Goal: Task Accomplishment & Management: Manage account settings

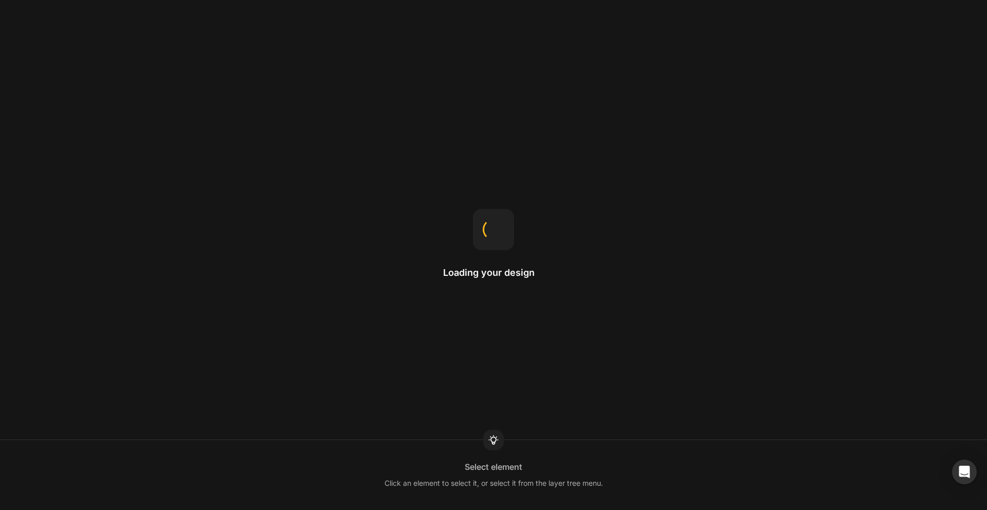
click at [62, 231] on div "Loading your design Select element Click an element to select it, or select it …" at bounding box center [493, 255] width 987 height 510
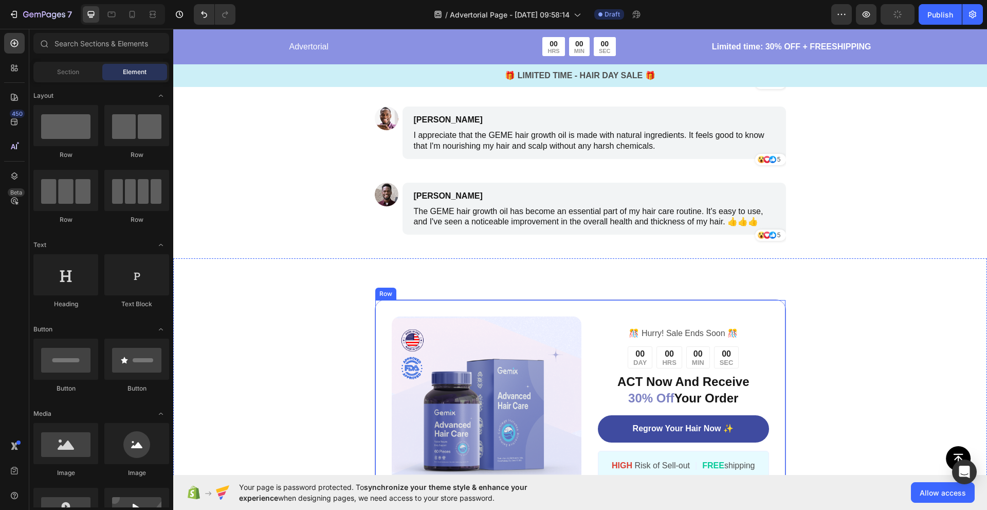
scroll to position [3098, 0]
click at [866, 14] on icon "button" at bounding box center [866, 14] width 3 height 3
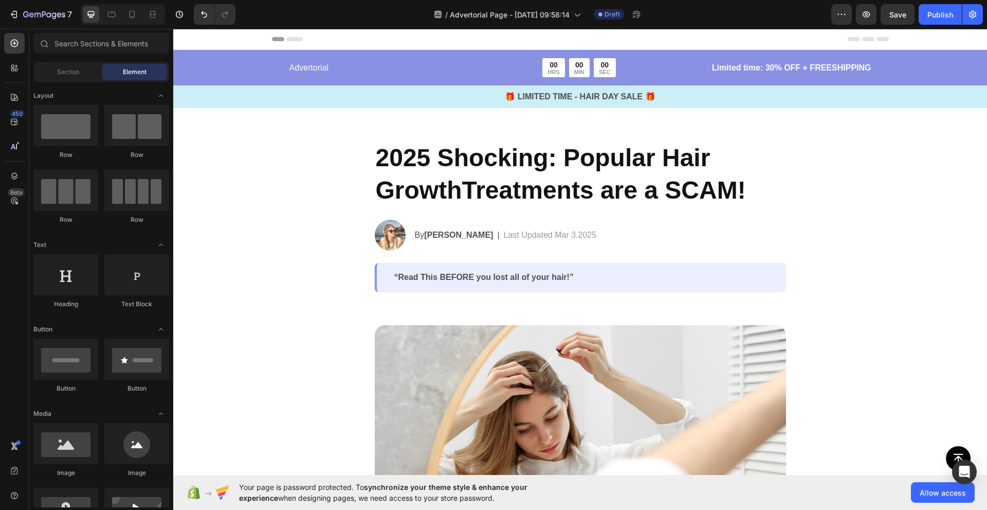
scroll to position [206, 0]
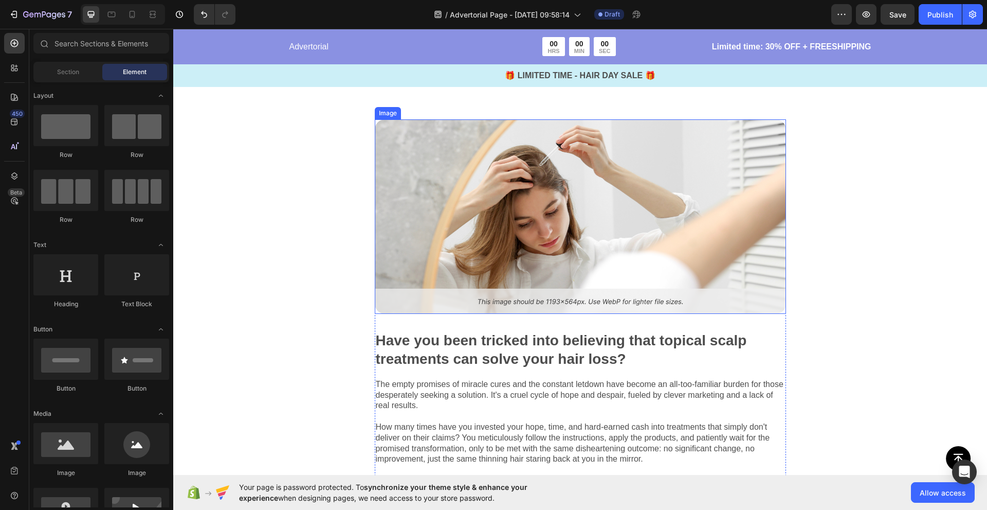
click at [549, 279] on img at bounding box center [580, 216] width 411 height 194
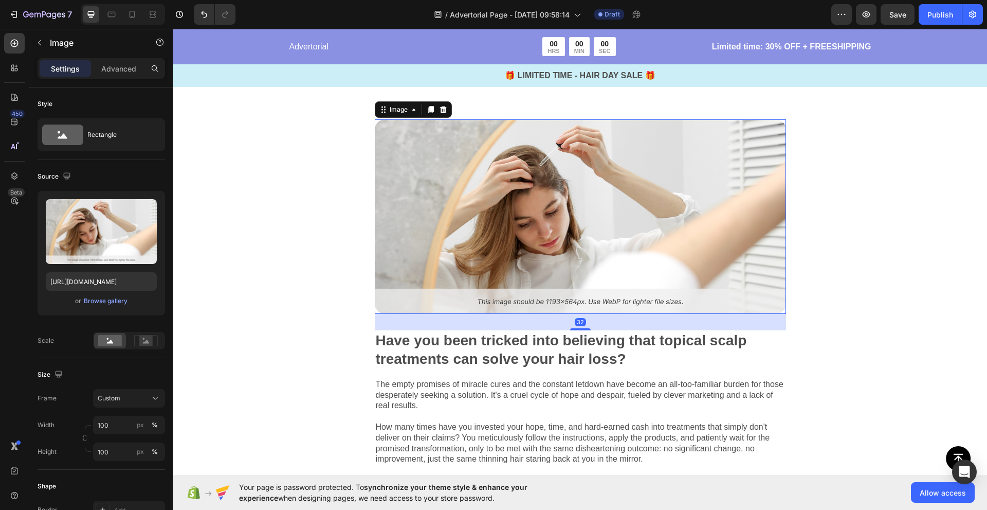
click at [549, 234] on img at bounding box center [580, 216] width 411 height 194
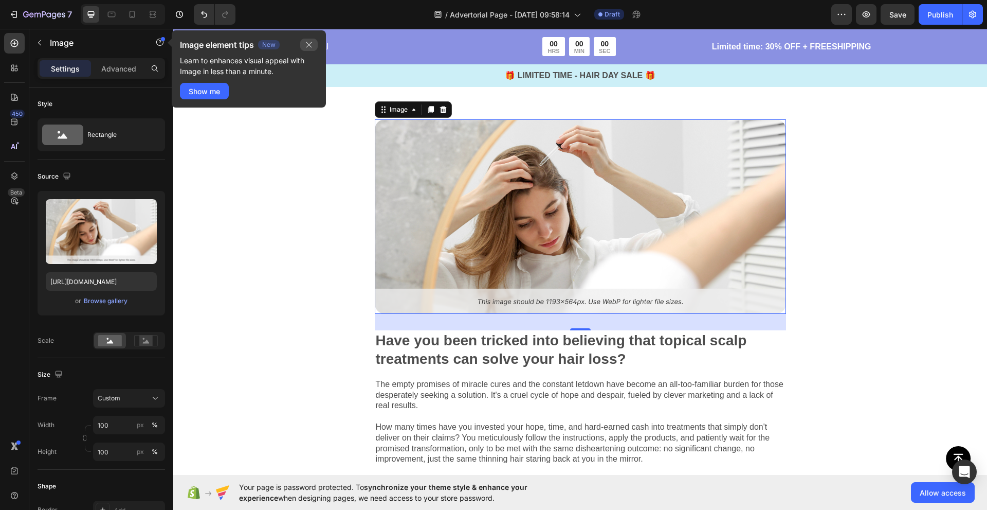
click at [303, 43] on button "button" at bounding box center [308, 45] width 17 height 12
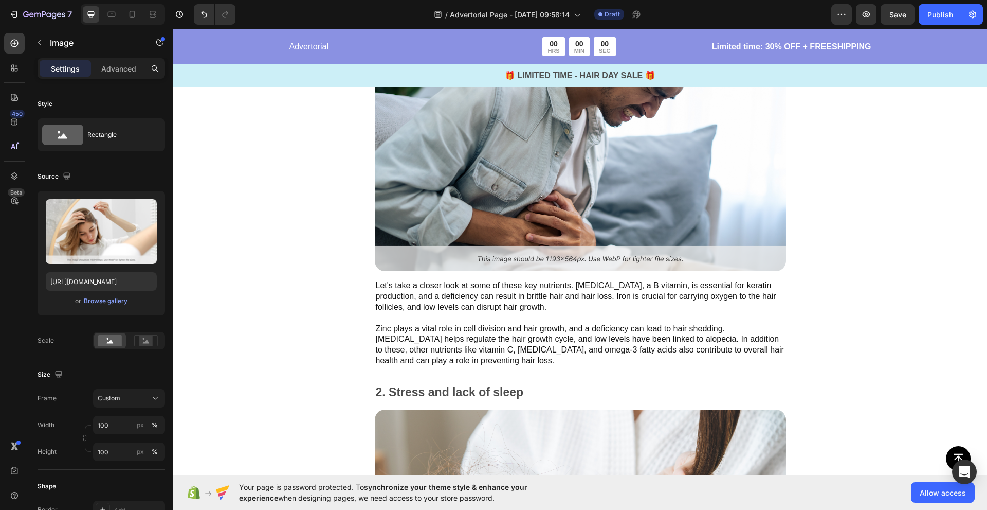
scroll to position [926, 0]
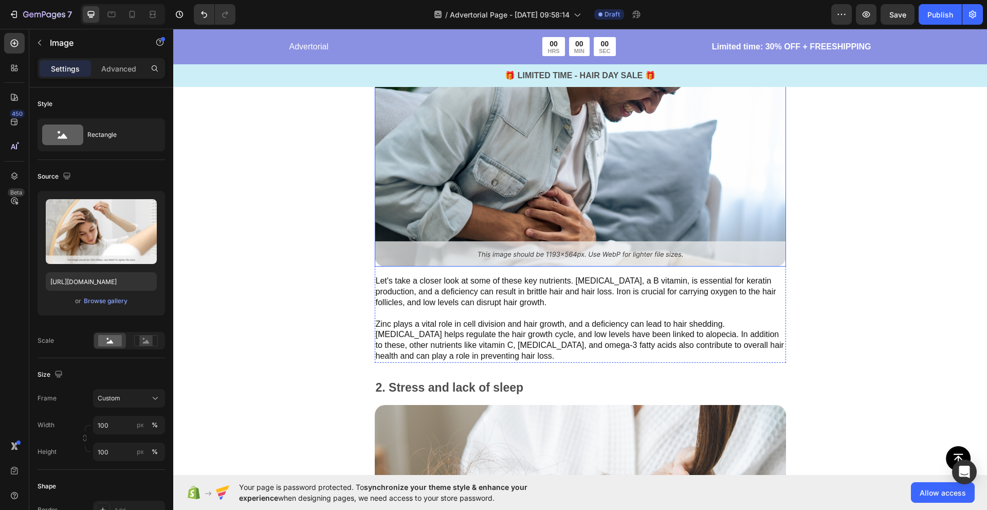
click at [481, 196] on img at bounding box center [580, 169] width 411 height 194
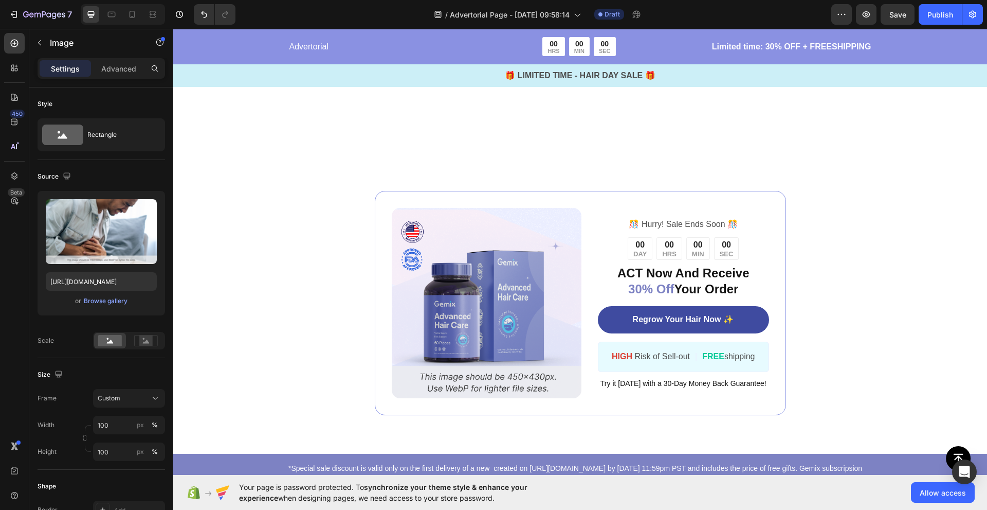
scroll to position [3990, 0]
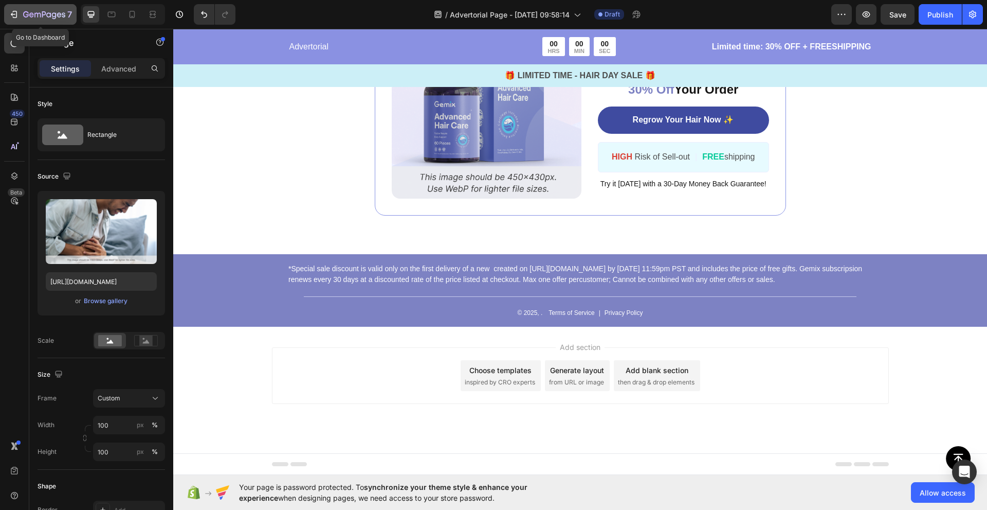
click at [54, 13] on icon "button" at bounding box center [54, 15] width 5 height 7
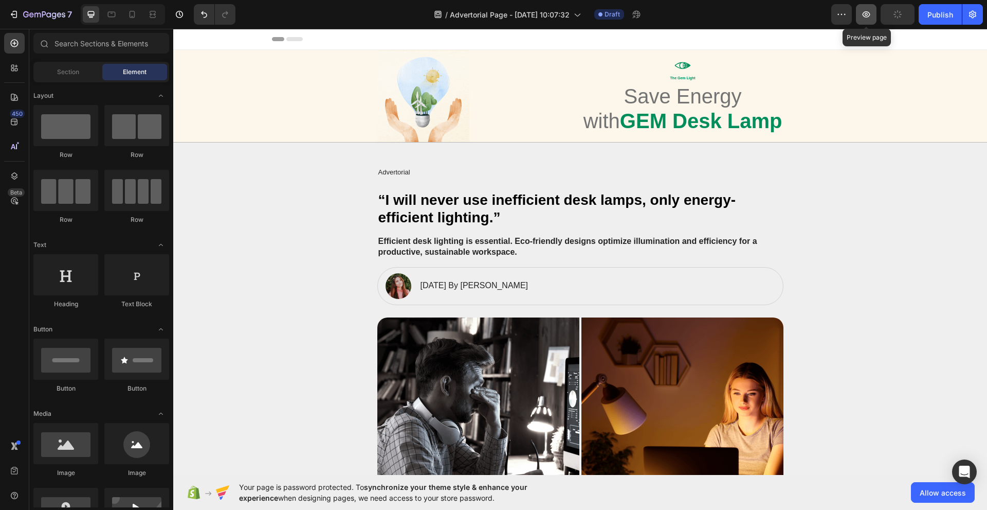
click at [867, 19] on icon "button" at bounding box center [866, 14] width 10 height 10
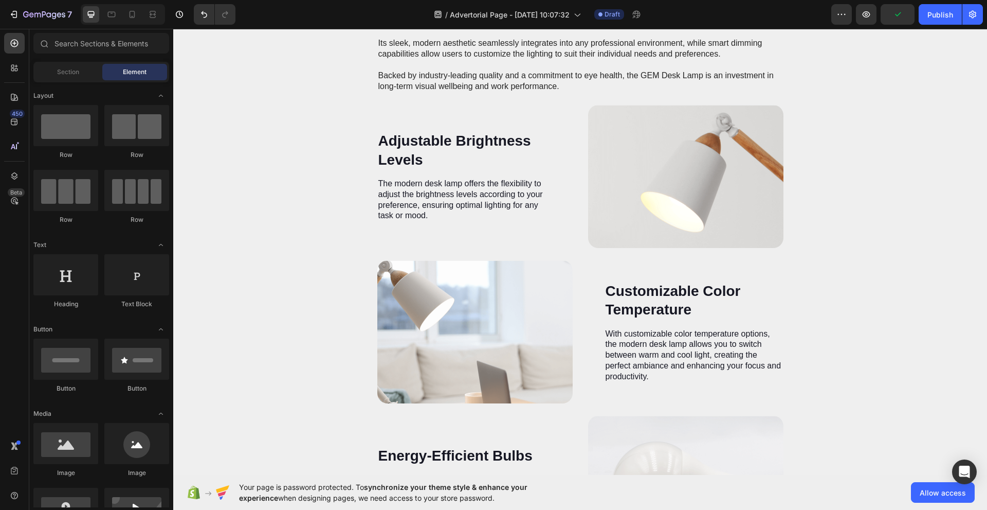
scroll to position [1388, 0]
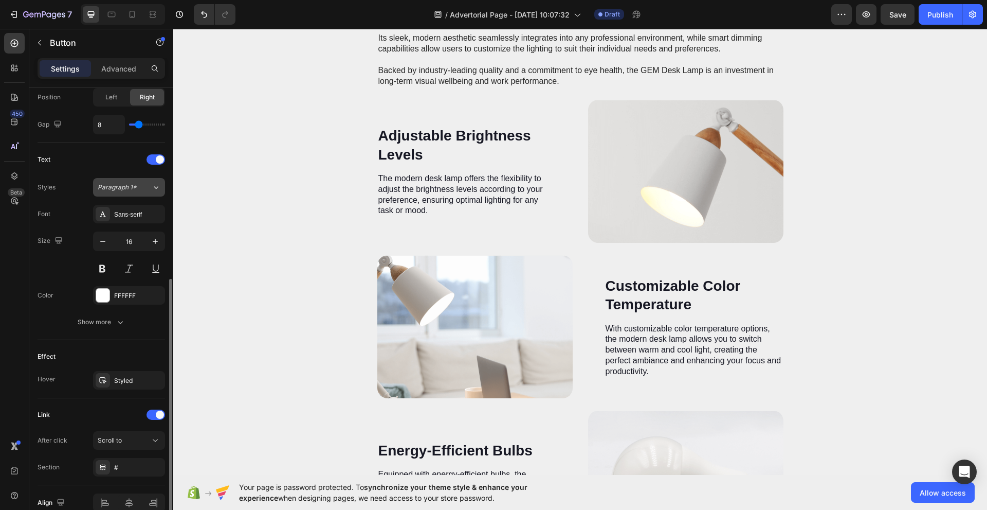
scroll to position [0, 0]
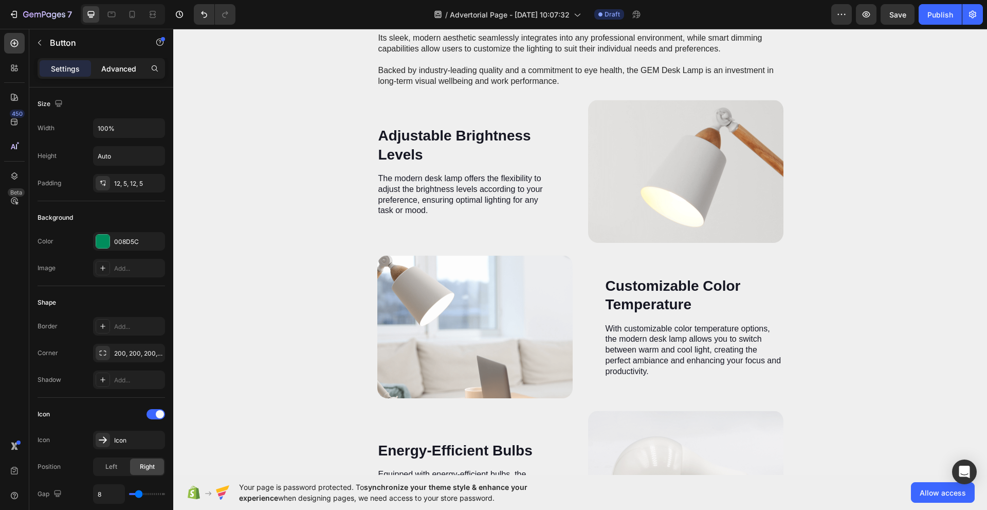
click at [112, 64] on p "Advanced" at bounding box center [118, 68] width 35 height 11
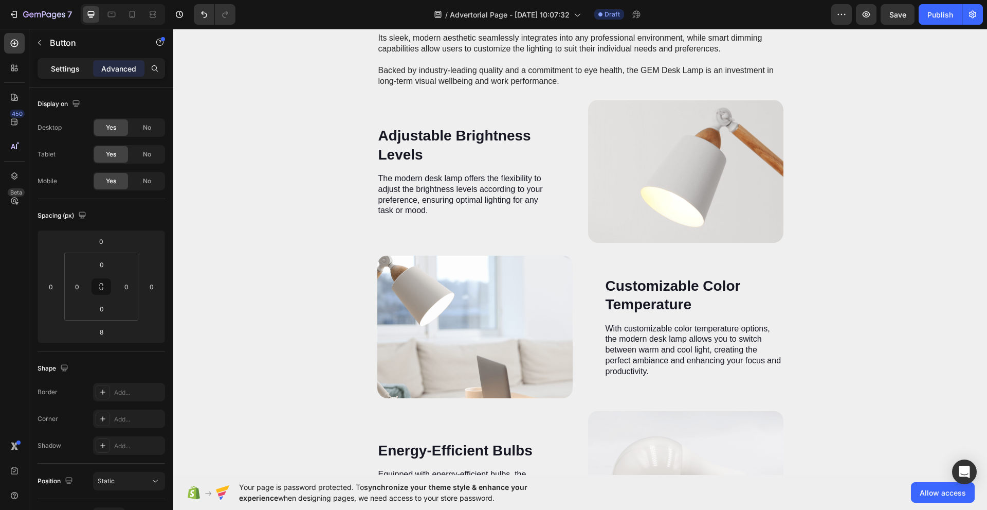
click at [70, 67] on p "Settings" at bounding box center [65, 68] width 29 height 11
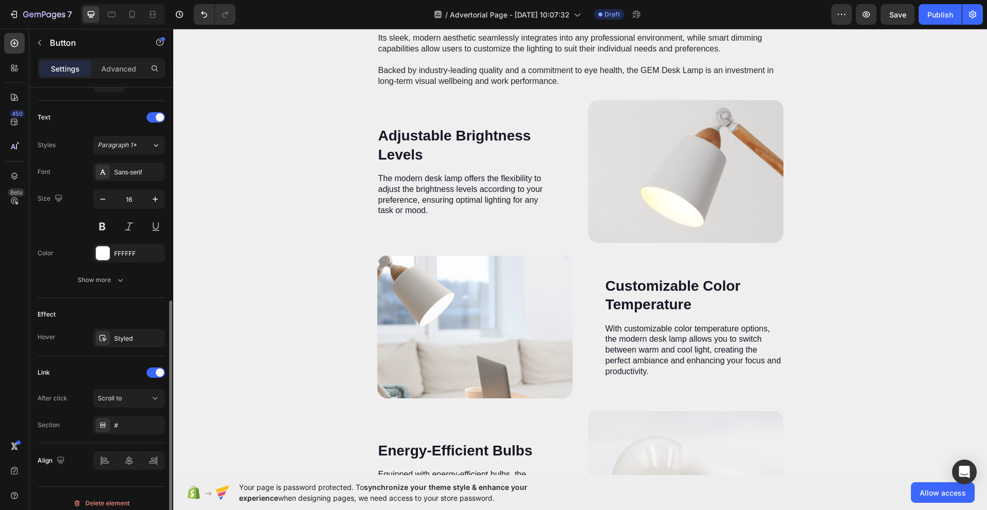
scroll to position [421, 0]
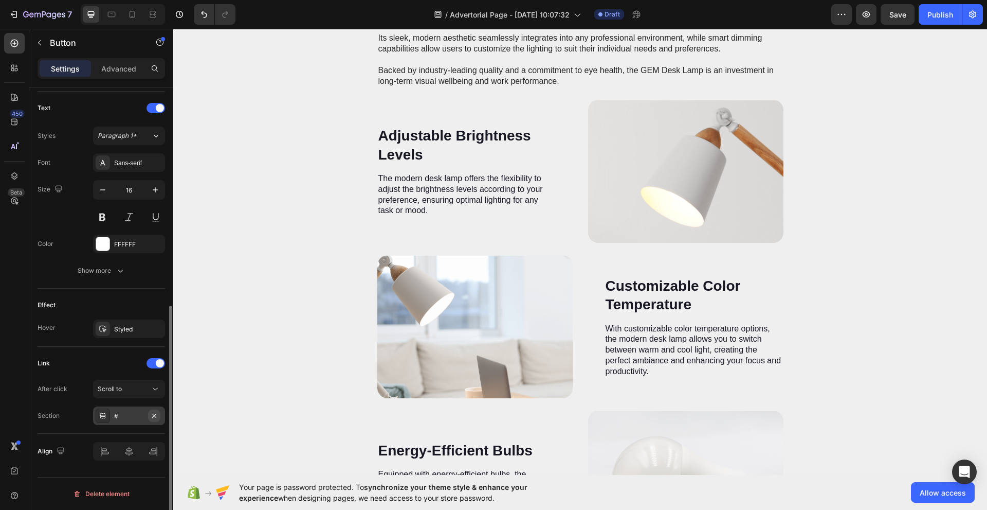
click at [151, 413] on icon "button" at bounding box center [154, 415] width 8 height 8
click at [136, 418] on div "Add..." at bounding box center [138, 415] width 48 height 9
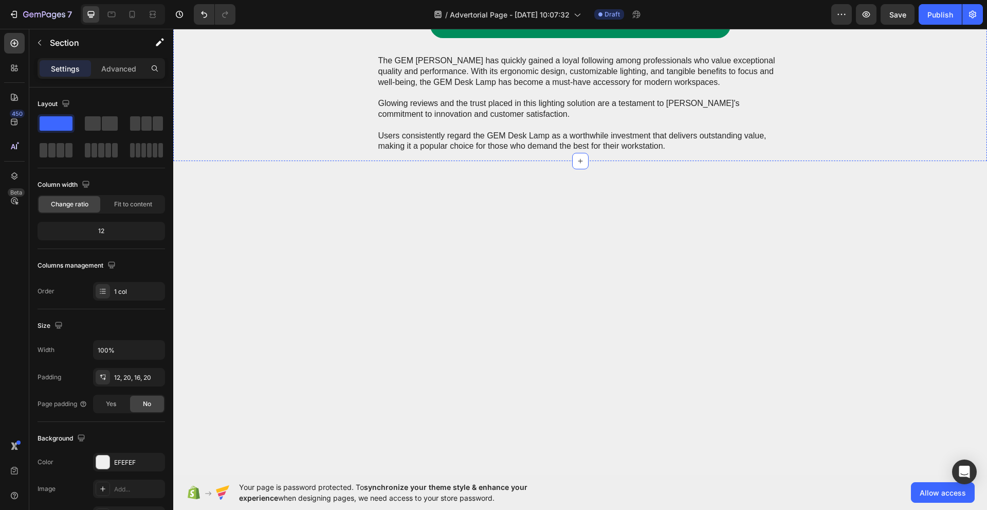
scroll to position [3445, 0]
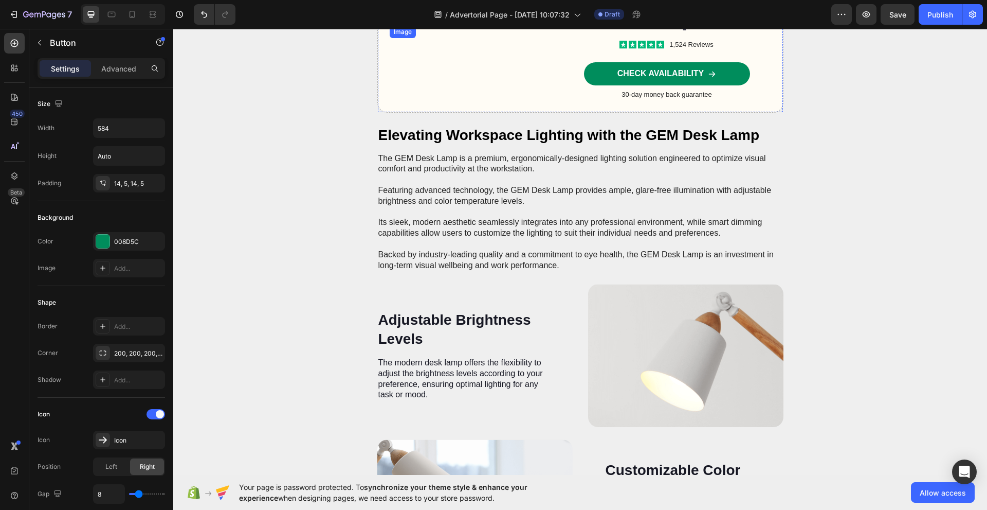
scroll to position [1611, 0]
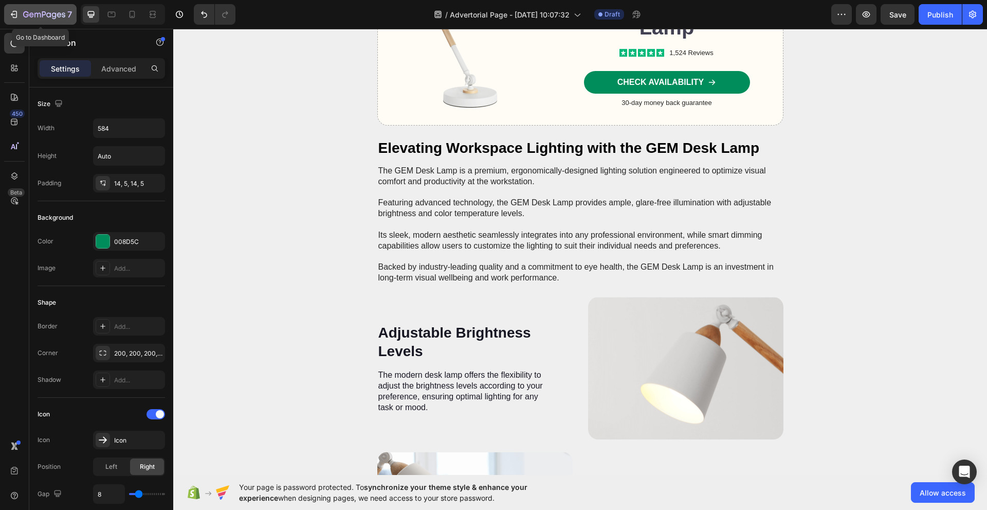
click at [45, 18] on icon "button" at bounding box center [44, 15] width 42 height 9
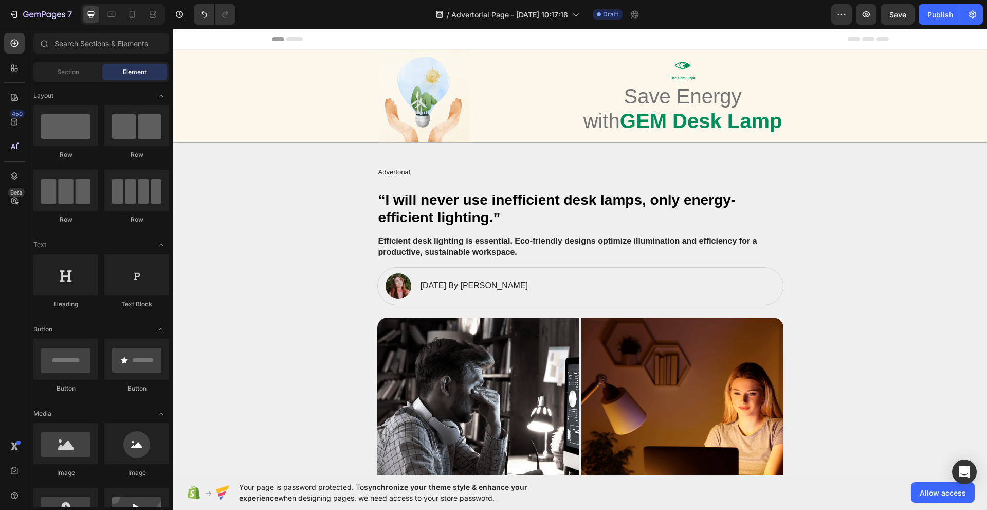
click at [363, 44] on div "Header" at bounding box center [580, 39] width 617 height 21
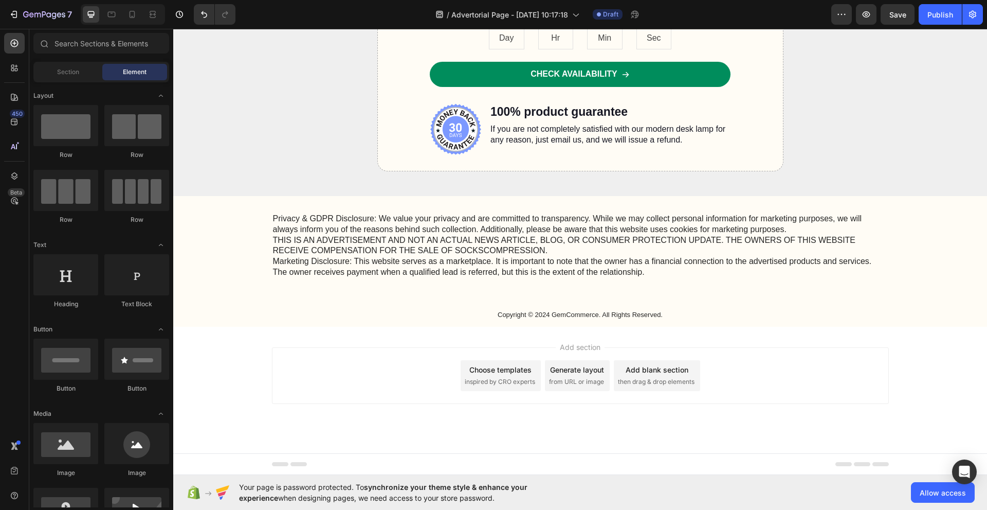
scroll to position [3775, 0]
click at [869, 17] on icon "button" at bounding box center [866, 14] width 10 height 10
drag, startPoint x: 418, startPoint y: 493, endPoint x: 618, endPoint y: 493, distance: 199.5
click at [582, 494] on div "Your page is password protected. To synchronize your theme style & enhance your…" at bounding box center [580, 492] width 814 height 35
click at [651, 492] on div "Your page is password protected. To synchronize your theme style & enhance your…" at bounding box center [580, 492] width 814 height 35
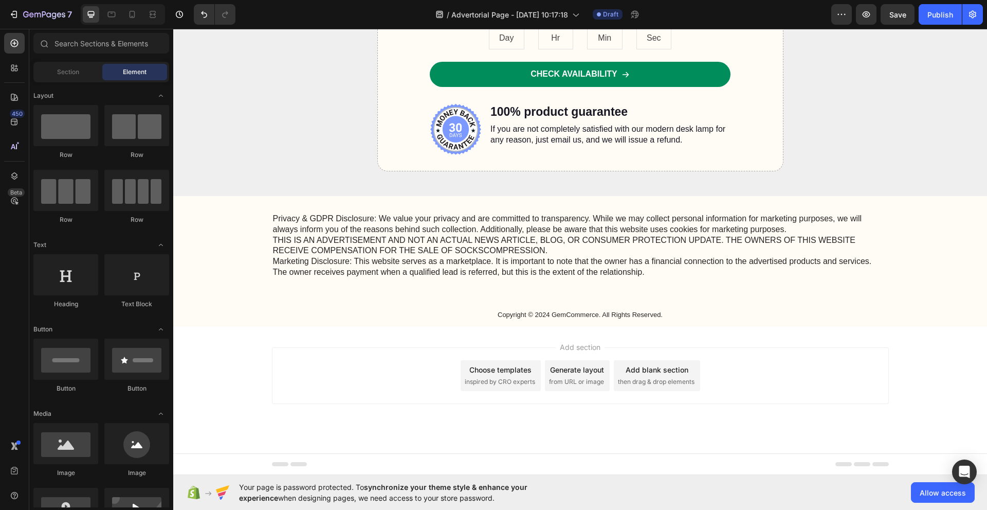
click at [653, 487] on div "Your page is password protected. To synchronize your theme style & enhance your…" at bounding box center [580, 492] width 814 height 35
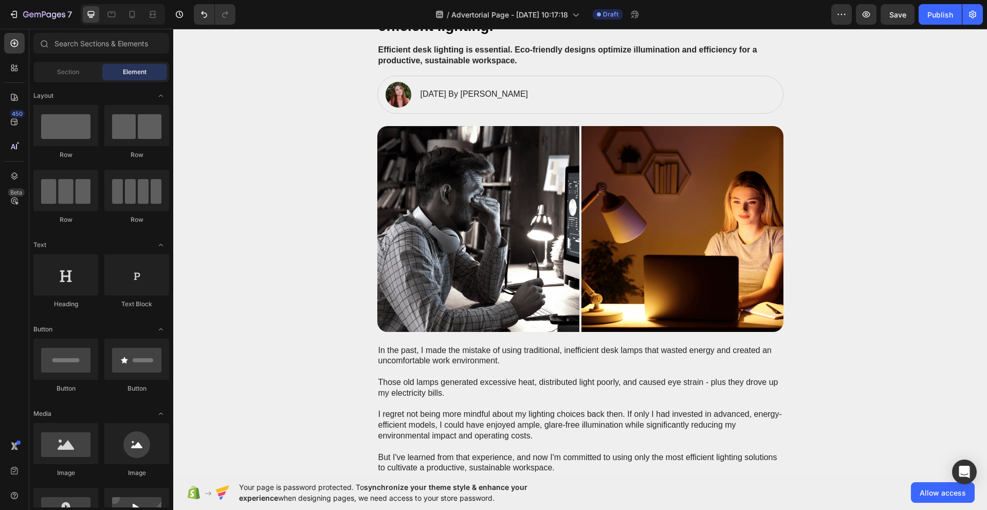
scroll to position [0, 0]
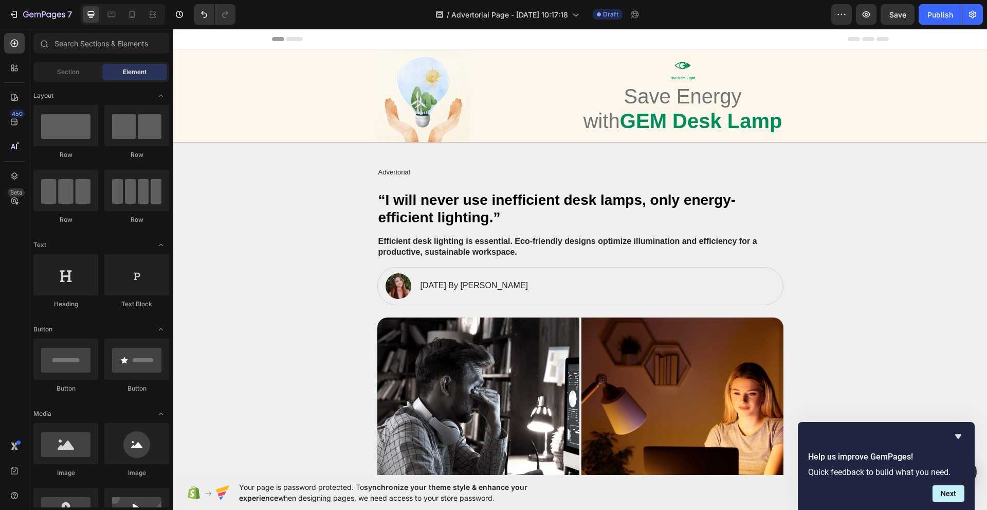
click at [359, 38] on div "Header" at bounding box center [580, 39] width 617 height 21
click at [207, 40] on span "Header" at bounding box center [204, 39] width 23 height 10
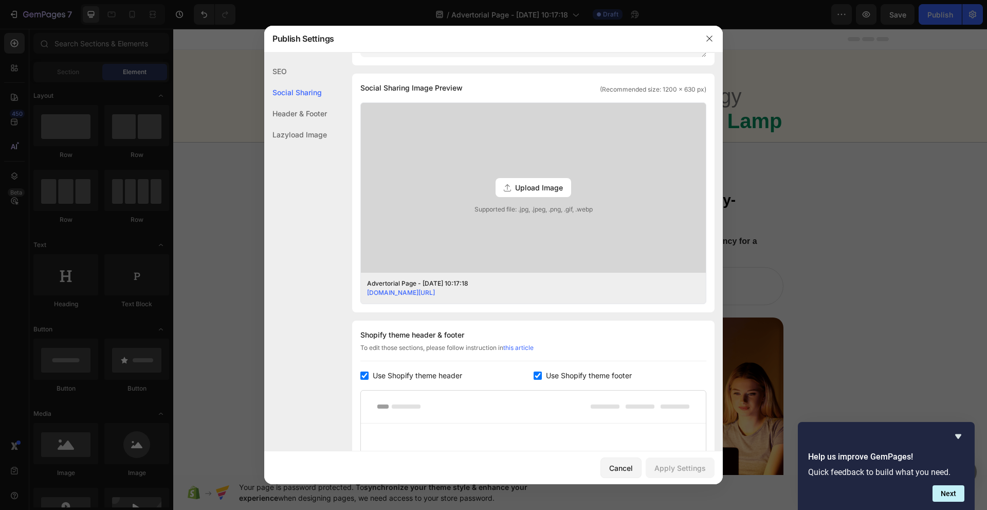
scroll to position [417, 0]
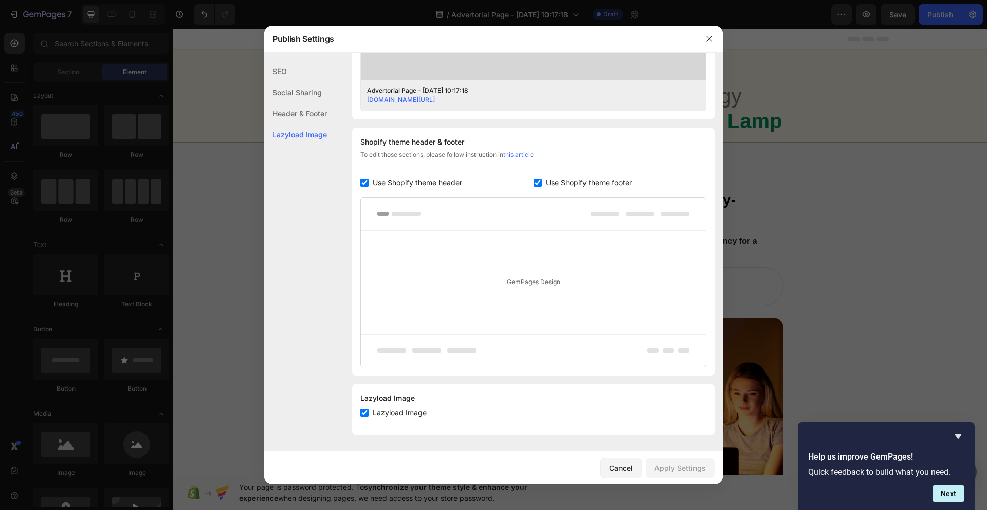
click at [371, 411] on label "Lazyload Image" at bounding box center [398, 412] width 58 height 12
click at [366, 413] on input "checkbox" at bounding box center [364, 412] width 8 height 8
checkbox input "false"
click at [667, 468] on div "Apply Settings" at bounding box center [680, 467] width 51 height 11
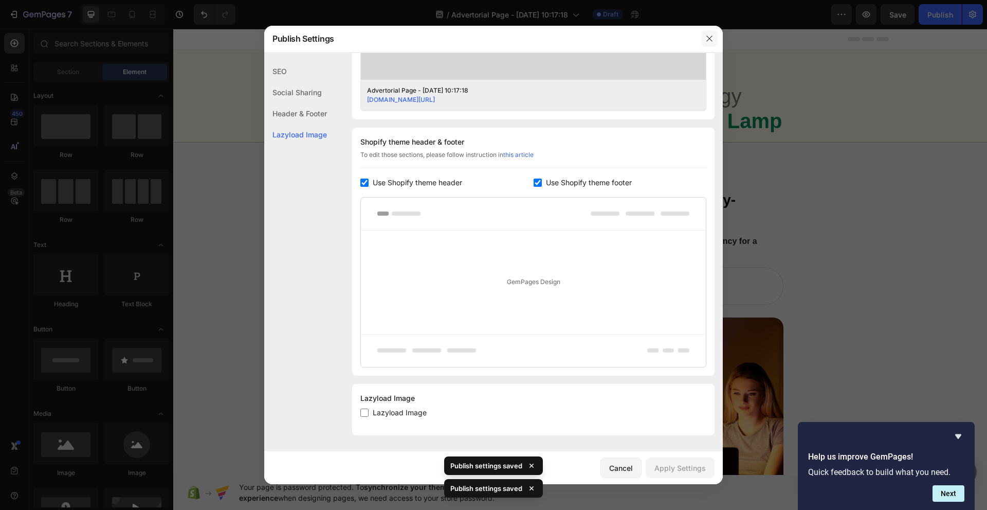
drag, startPoint x: 707, startPoint y: 38, endPoint x: 532, endPoint y: 11, distance: 177.4
click at [707, 38] on icon "button" at bounding box center [709, 38] width 8 height 8
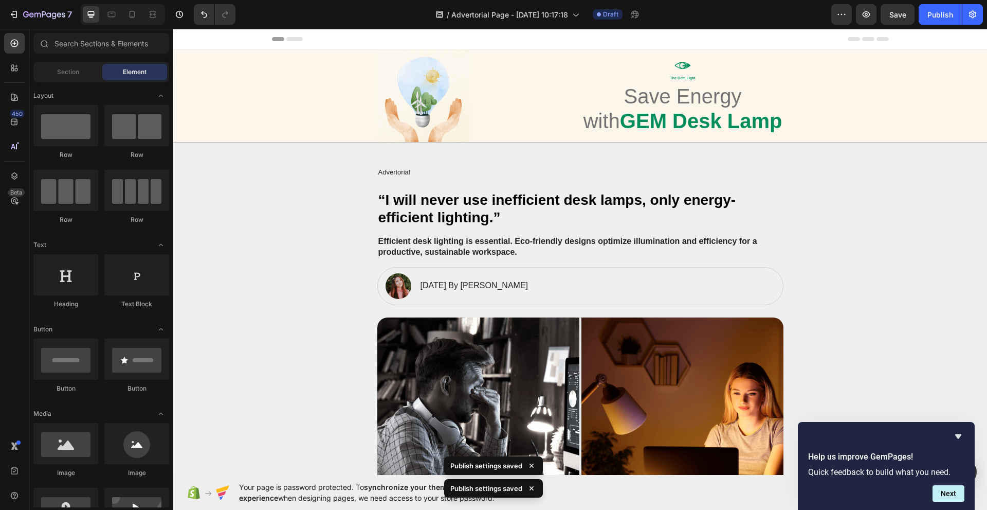
click at [200, 46] on div "Header" at bounding box center [580, 39] width 814 height 21
click at [203, 42] on span "Header" at bounding box center [204, 39] width 23 height 10
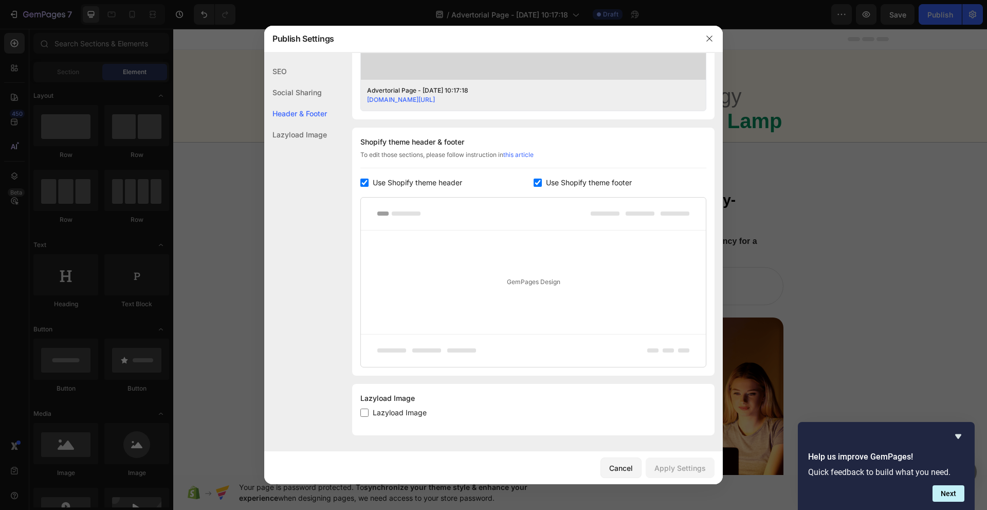
click at [382, 180] on span "Use Shopify theme header" at bounding box center [417, 182] width 89 height 12
checkbox input "false"
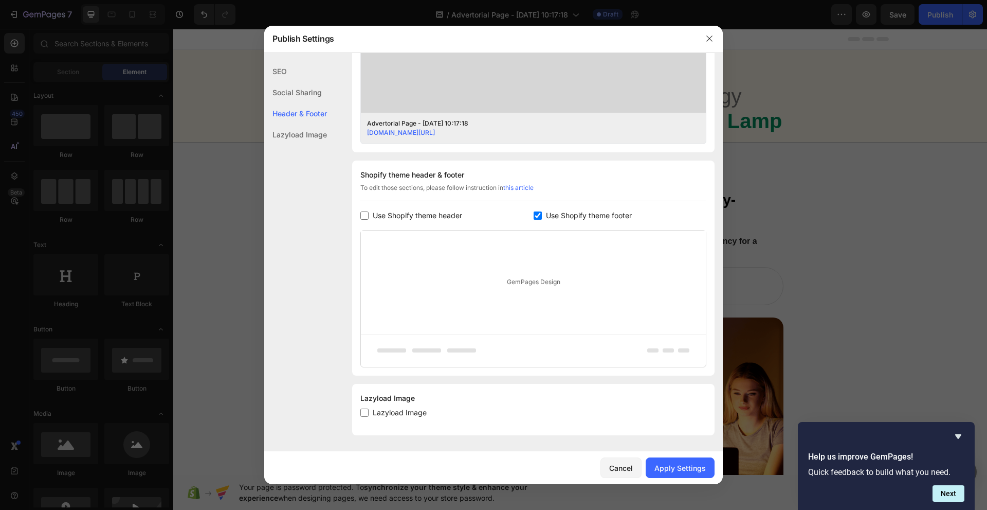
click at [546, 221] on span "Use Shopify theme footer" at bounding box center [589, 215] width 86 height 12
checkbox input "false"
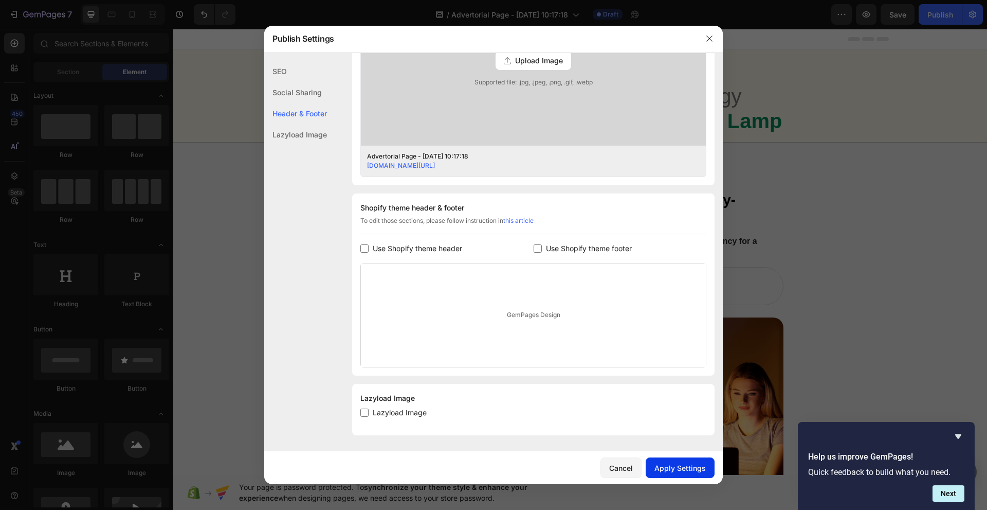
click at [684, 468] on div "Apply Settings" at bounding box center [680, 467] width 51 height 11
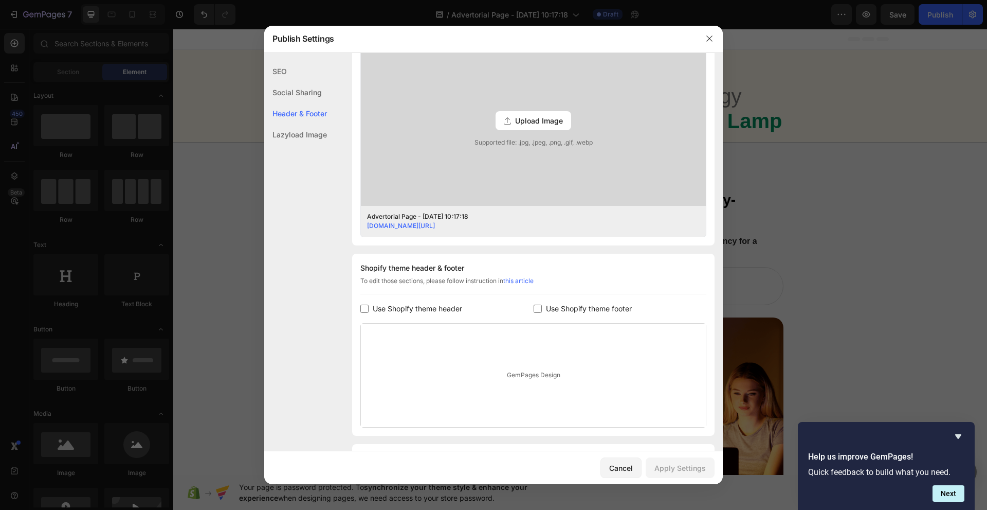
scroll to position [300, 0]
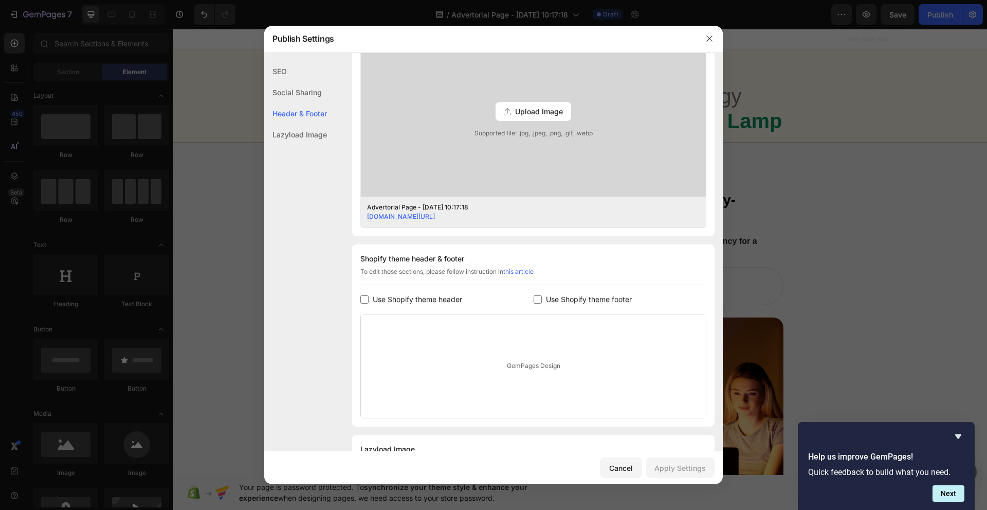
click at [528, 271] on link "this article" at bounding box center [518, 271] width 30 height 8
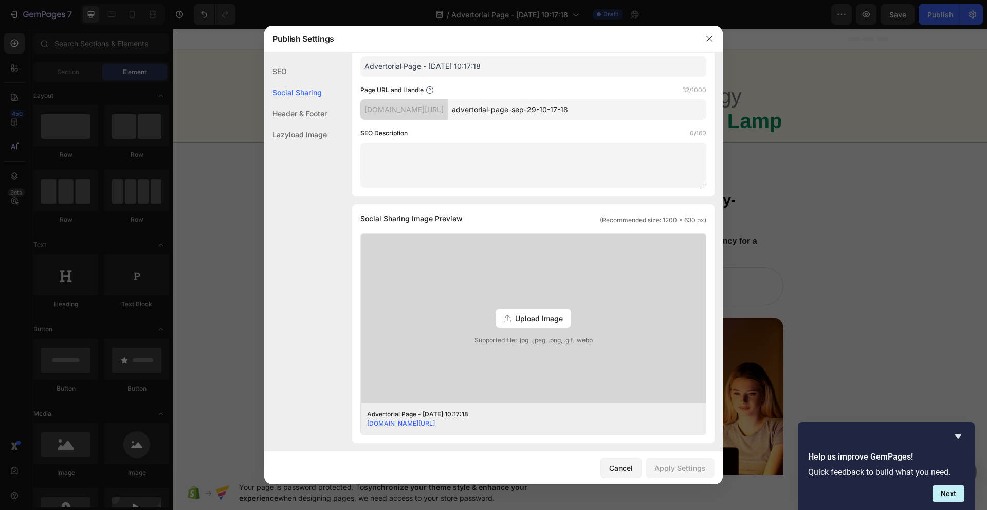
scroll to position [0, 0]
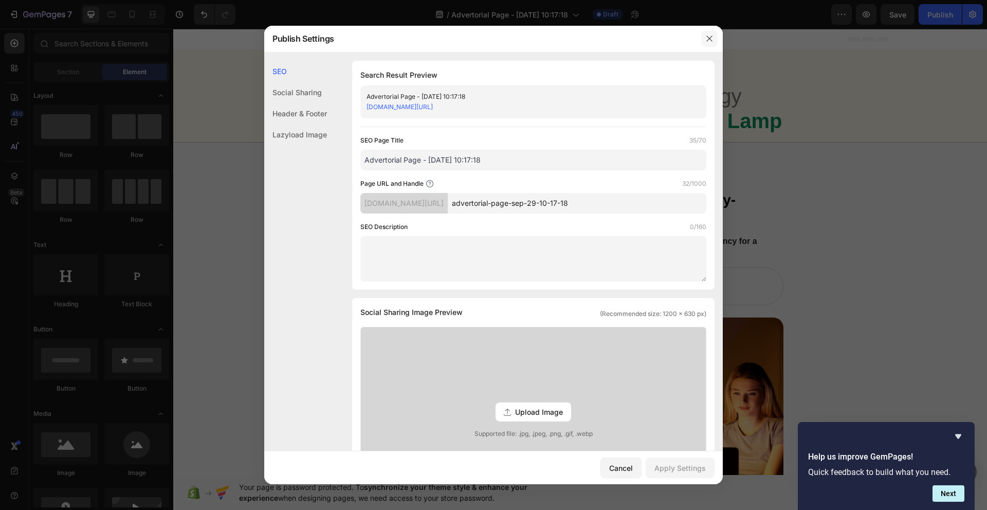
drag, startPoint x: 704, startPoint y: 43, endPoint x: 531, endPoint y: 17, distance: 175.7
click at [704, 43] on button "button" at bounding box center [709, 38] width 16 height 16
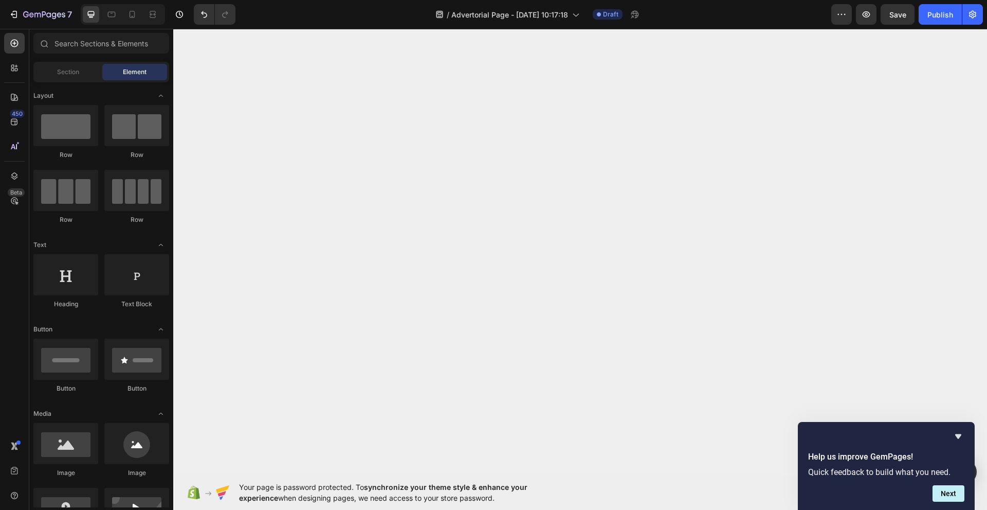
scroll to position [4569, 0]
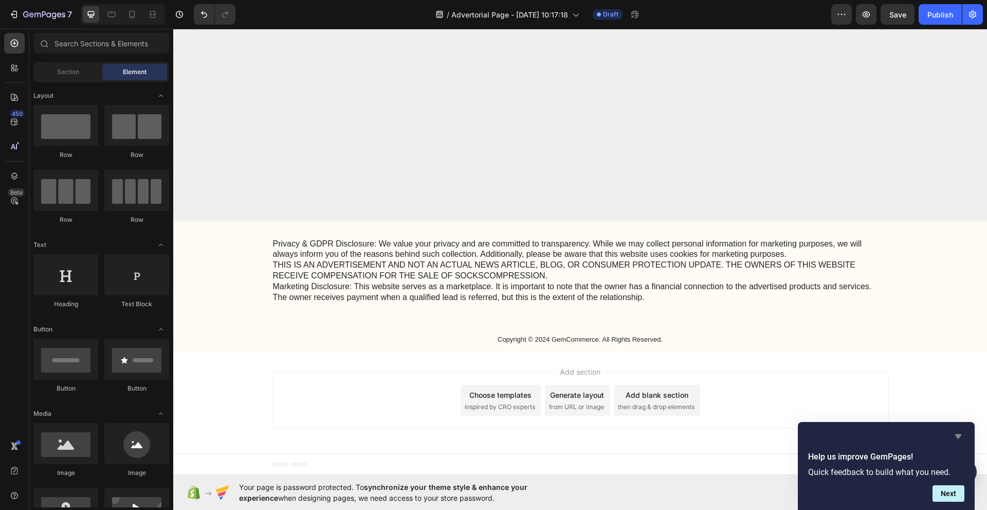
click at [954, 430] on icon "Hide survey" at bounding box center [958, 436] width 12 height 12
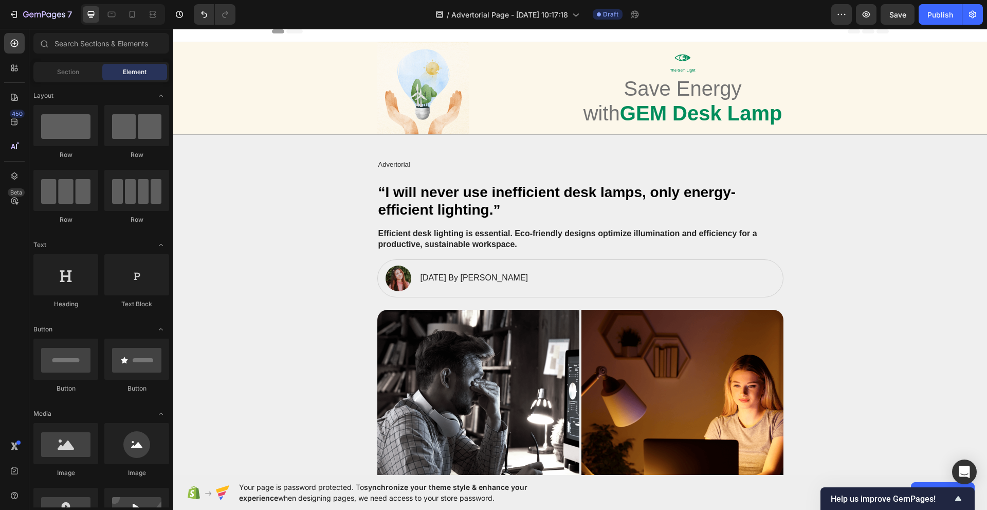
scroll to position [0, 0]
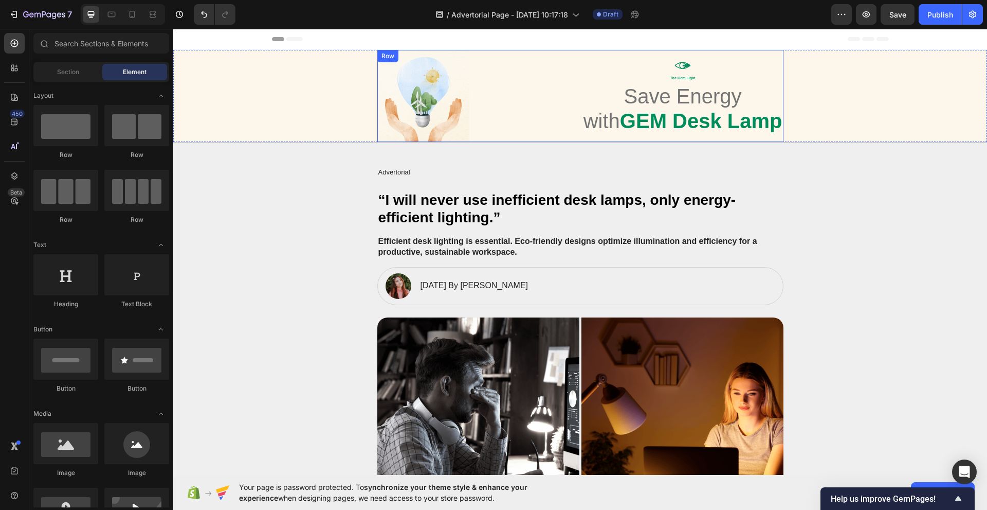
click at [523, 104] on div "Image Icon The Gem Light Text Block Save Energy with GEM Desk Lamp Heading Row" at bounding box center [580, 96] width 406 height 92
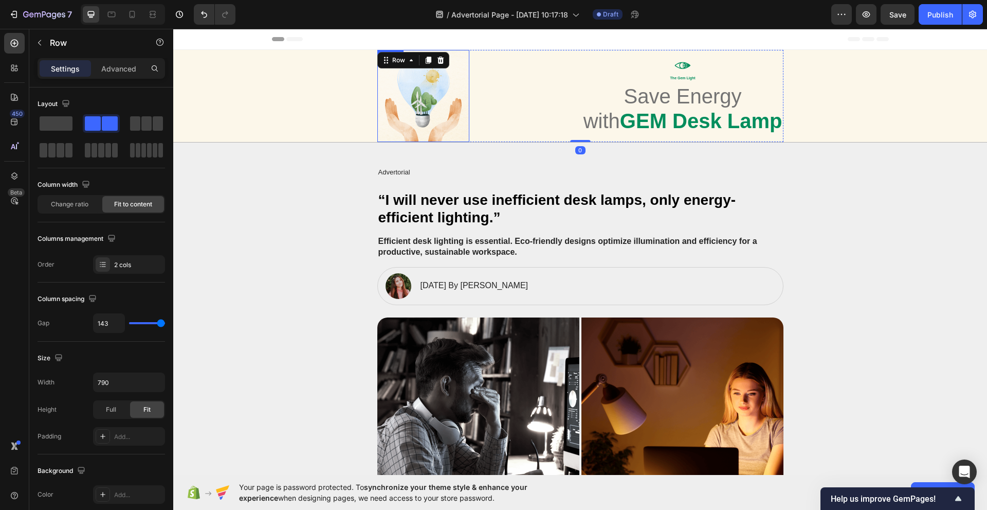
click at [314, 80] on div "Image Icon The Gem Light Text Block Save Energy with GEM Desk Lamp Heading Row 0" at bounding box center [580, 96] width 793 height 92
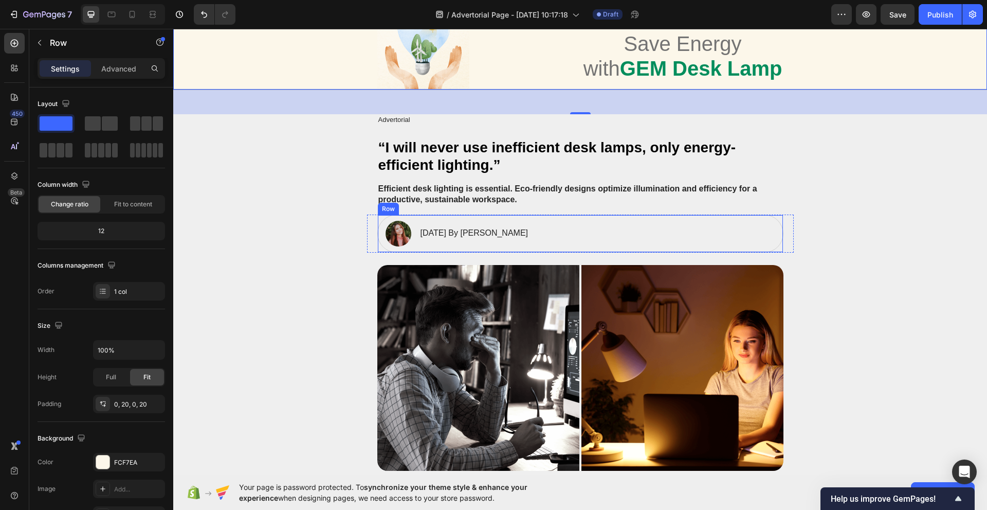
scroll to position [51, 0]
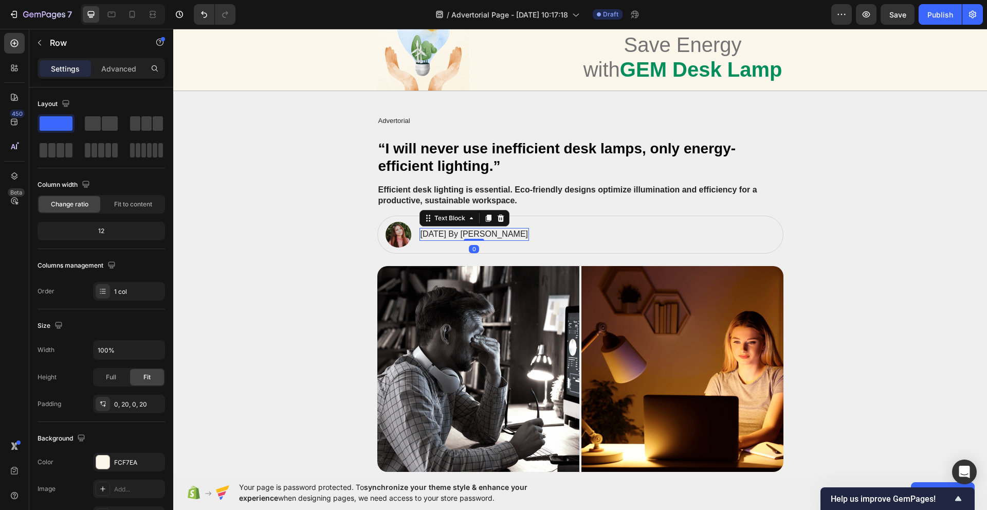
drag, startPoint x: 457, startPoint y: 230, endPoint x: 403, endPoint y: 249, distance: 57.9
click at [447, 237] on p "[DATE] By [PERSON_NAME]" at bounding box center [475, 234] width 108 height 11
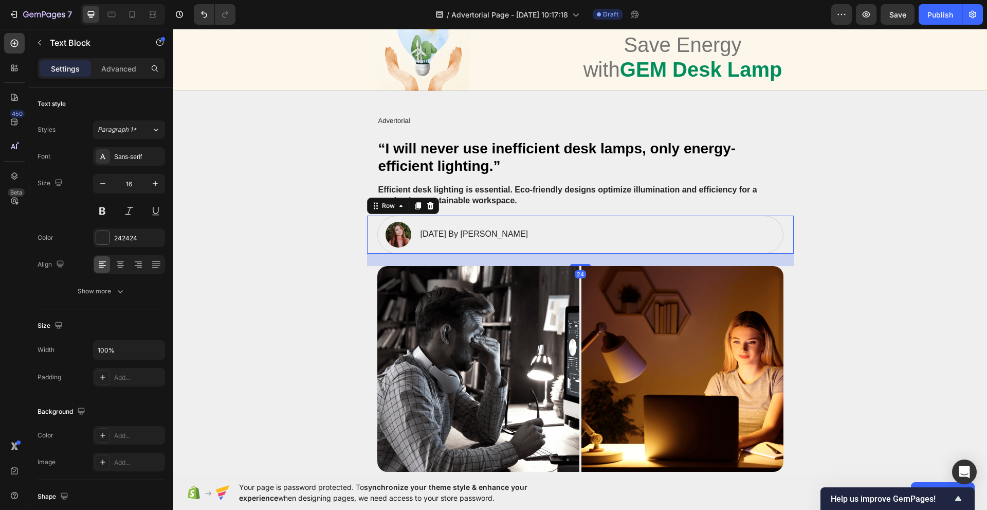
click at [377, 248] on div "Image January 18, 2024 By Maria Noman Text Block Row" at bounding box center [580, 234] width 406 height 38
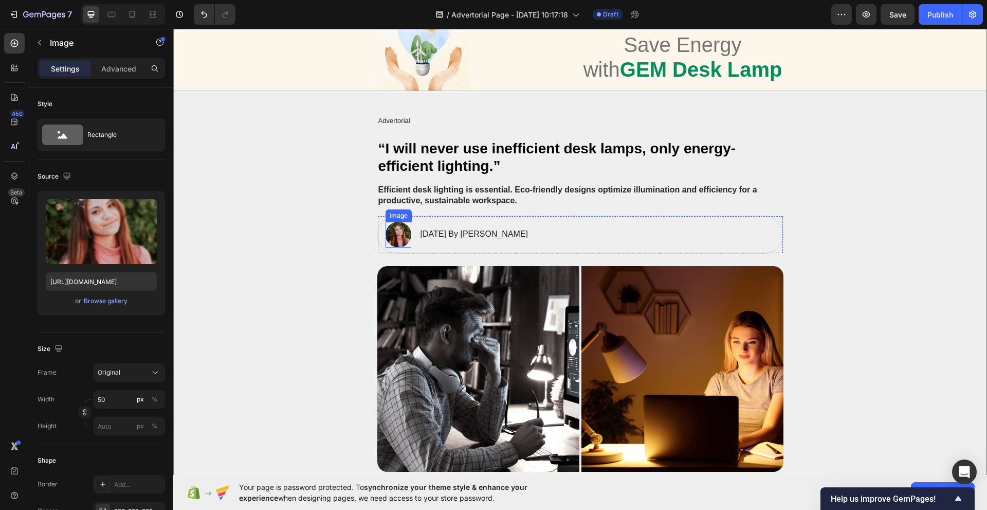
click at [391, 236] on img at bounding box center [399, 235] width 26 height 26
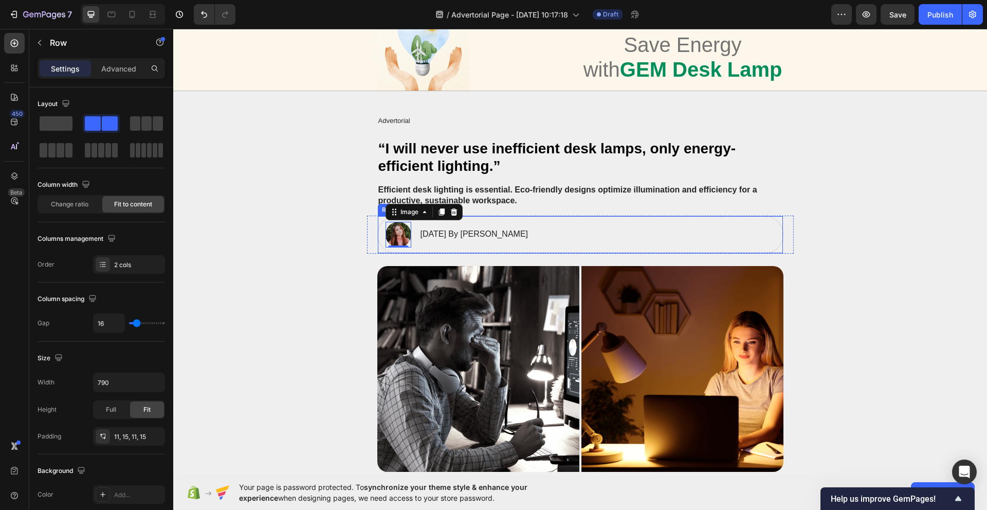
click at [573, 238] on div "Image 0 January 18, 2024 By Maria Noman Text Block Row" at bounding box center [580, 234] width 406 height 38
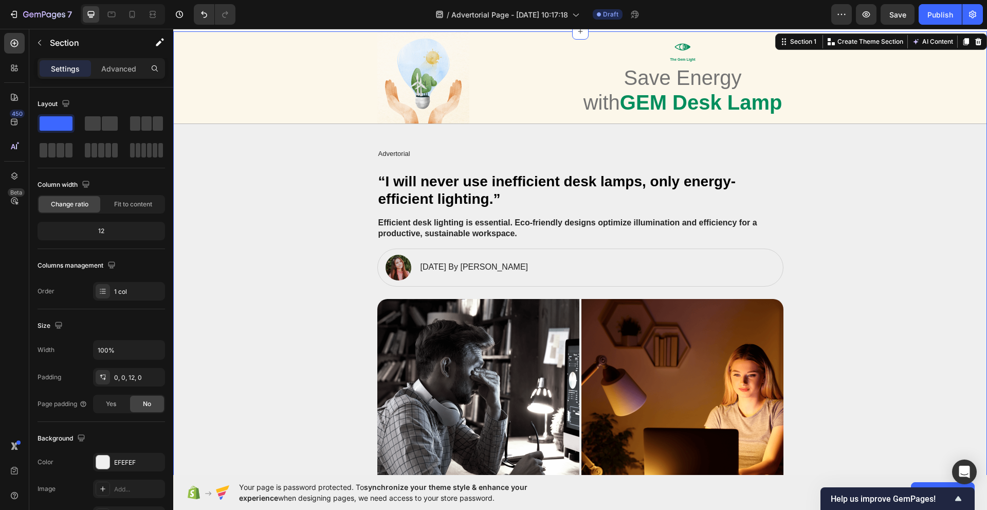
scroll to position [0, 0]
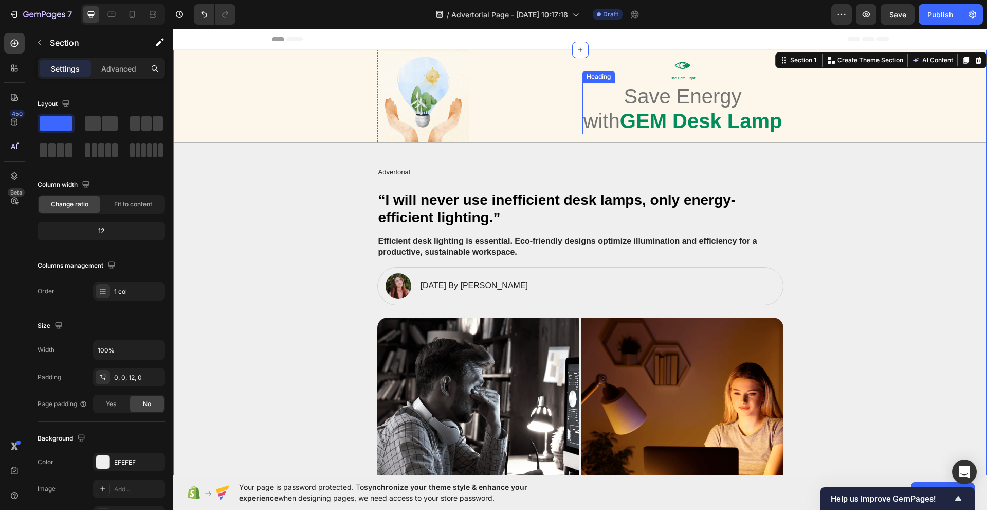
click at [682, 126] on strong "GEM Desk Lamp" at bounding box center [701, 121] width 162 height 23
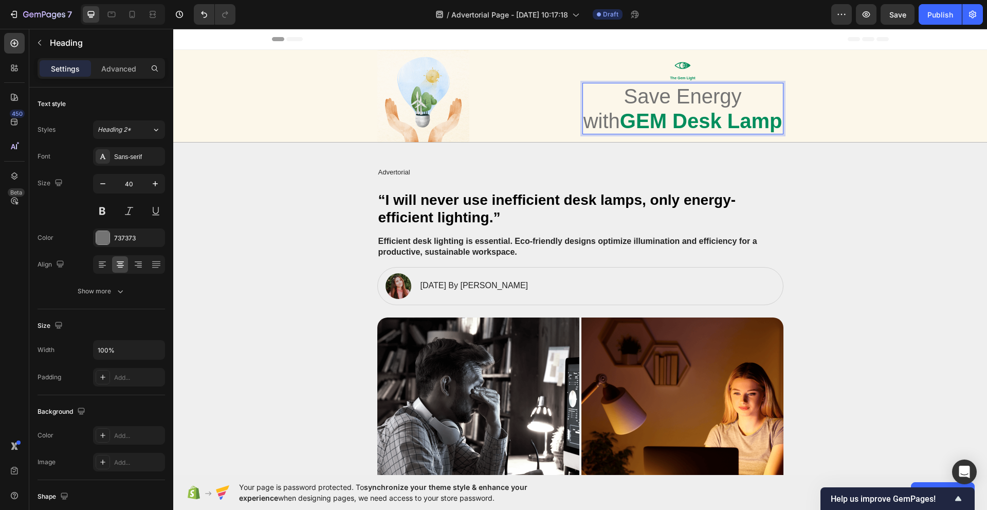
click at [686, 117] on strong "GEM Desk Lamp" at bounding box center [701, 121] width 162 height 23
click at [305, 240] on div "Efficient desk lighting is essential. Eco-friendly designs optimize illuminatio…" at bounding box center [580, 247] width 793 height 24
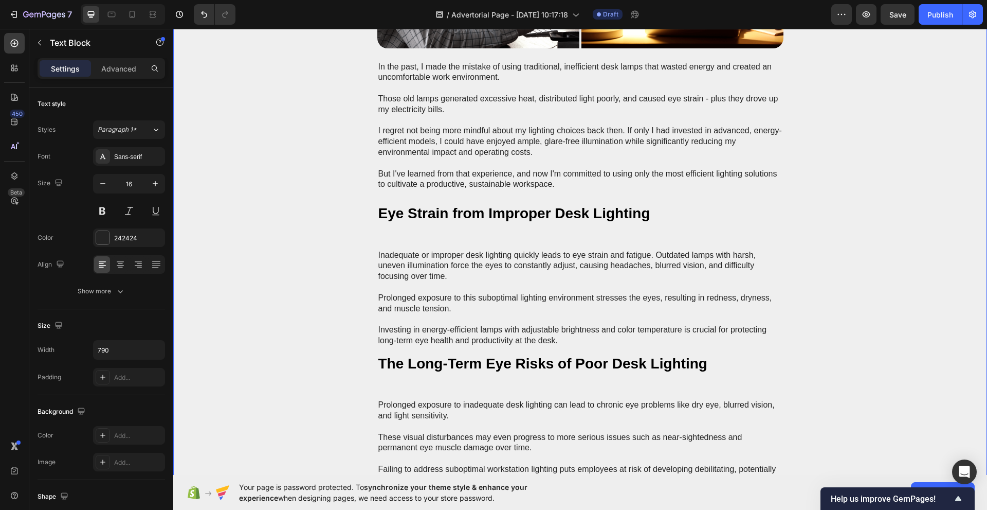
scroll to position [617, 0]
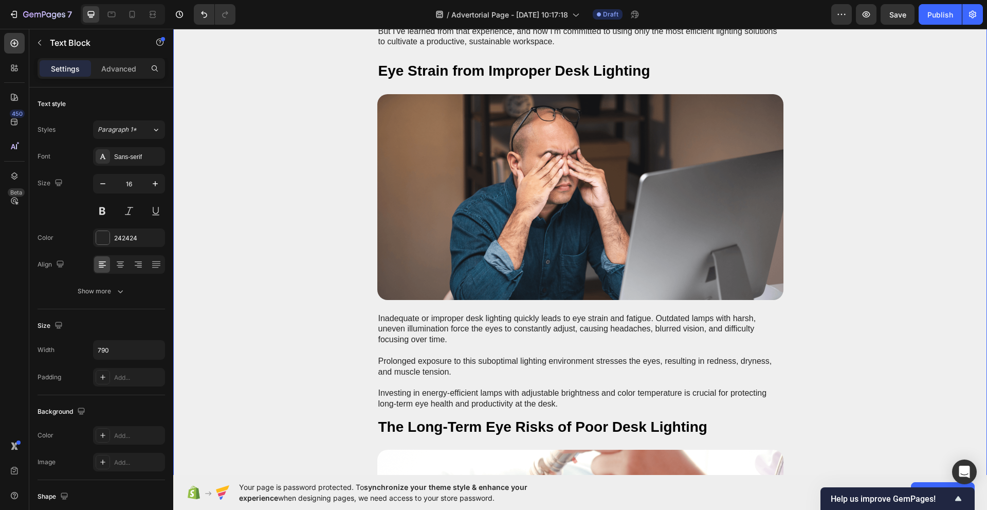
click at [303, 338] on div "Inadequate or improper desk lighting quickly leads to eye strain and fatigue. O…" at bounding box center [580, 361] width 793 height 98
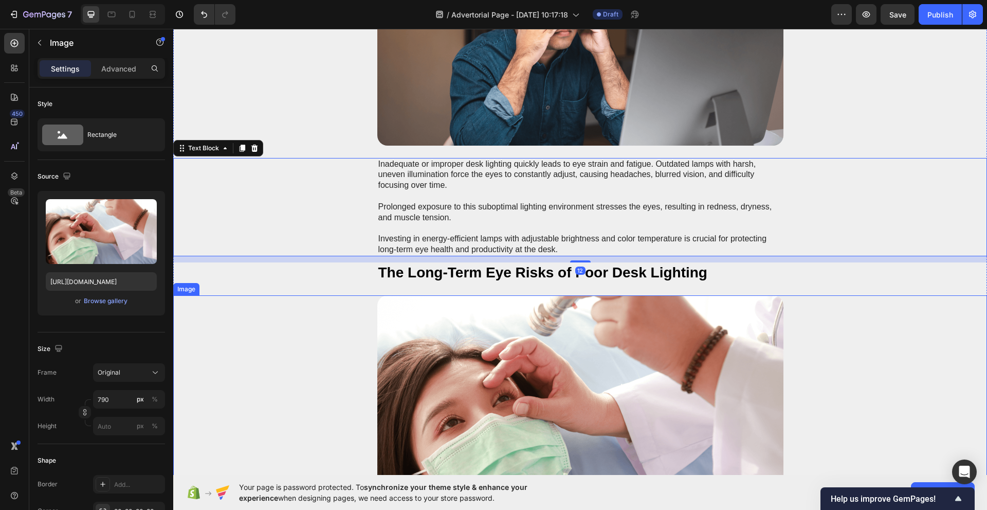
click at [268, 396] on div at bounding box center [580, 398] width 793 height 206
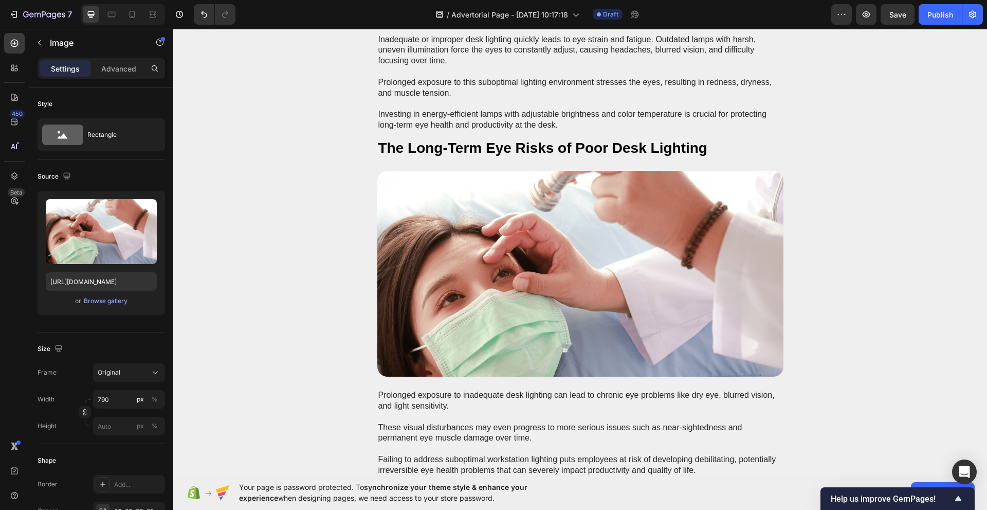
scroll to position [0, 0]
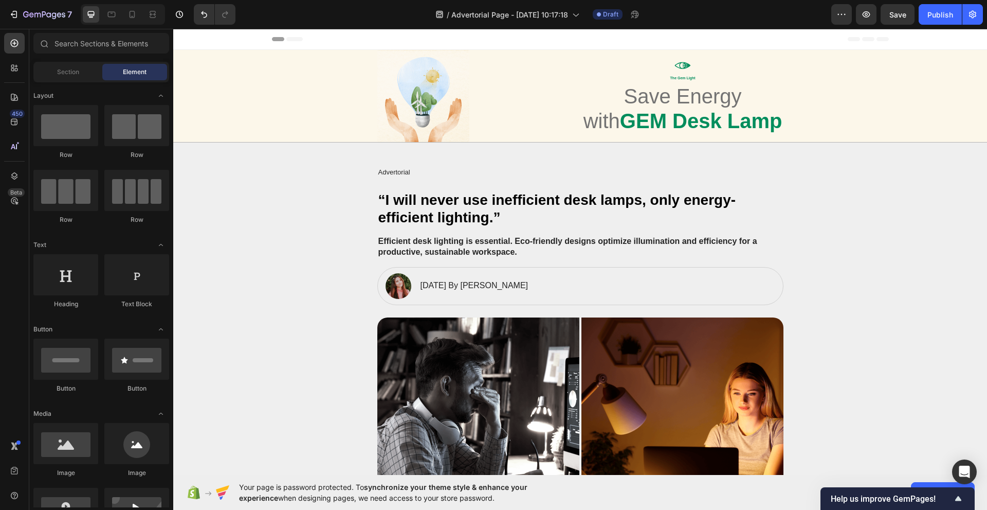
click at [923, 39] on div "Header" at bounding box center [580, 39] width 814 height 21
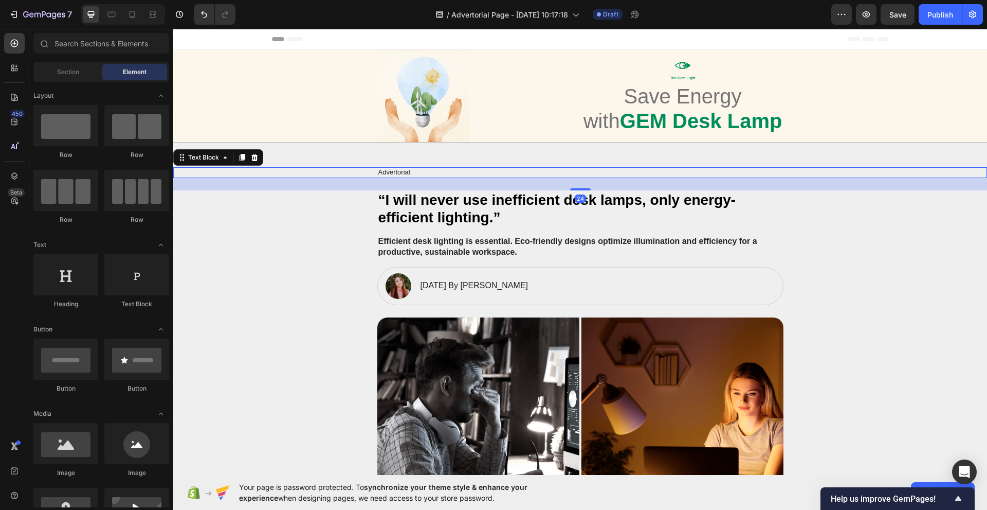
click at [391, 173] on p "Advertorial" at bounding box center [580, 172] width 404 height 9
